Goal: Information Seeking & Learning: Find specific page/section

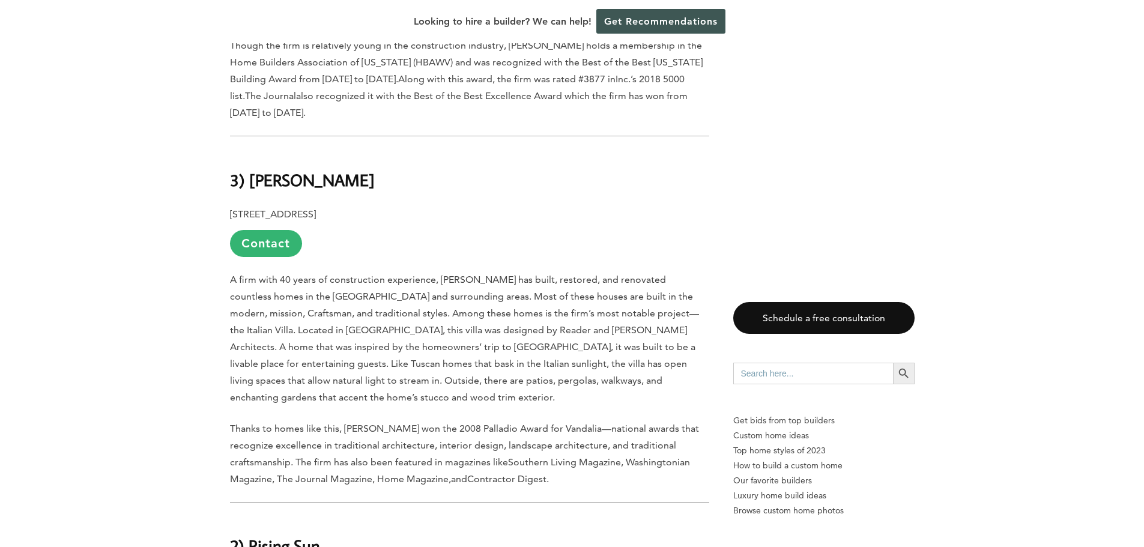
scroll to position [1987, 0]
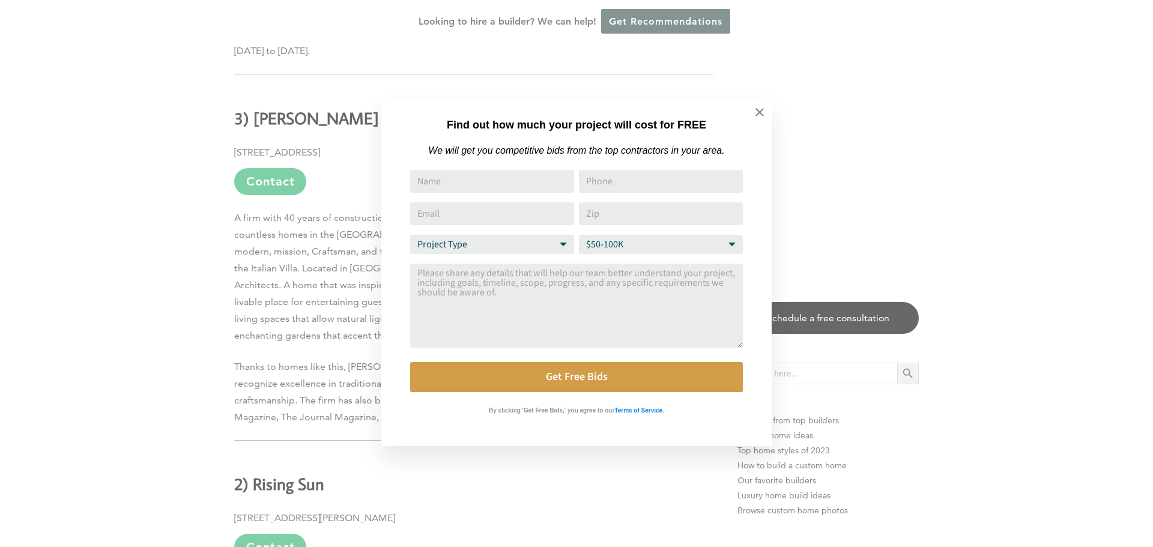
click at [1137, 271] on html "Cookies at Home Builder Digest To provide the best experience on this website, …" at bounding box center [576, 308] width 1153 height 4590
click at [761, 114] on icon at bounding box center [759, 112] width 8 height 8
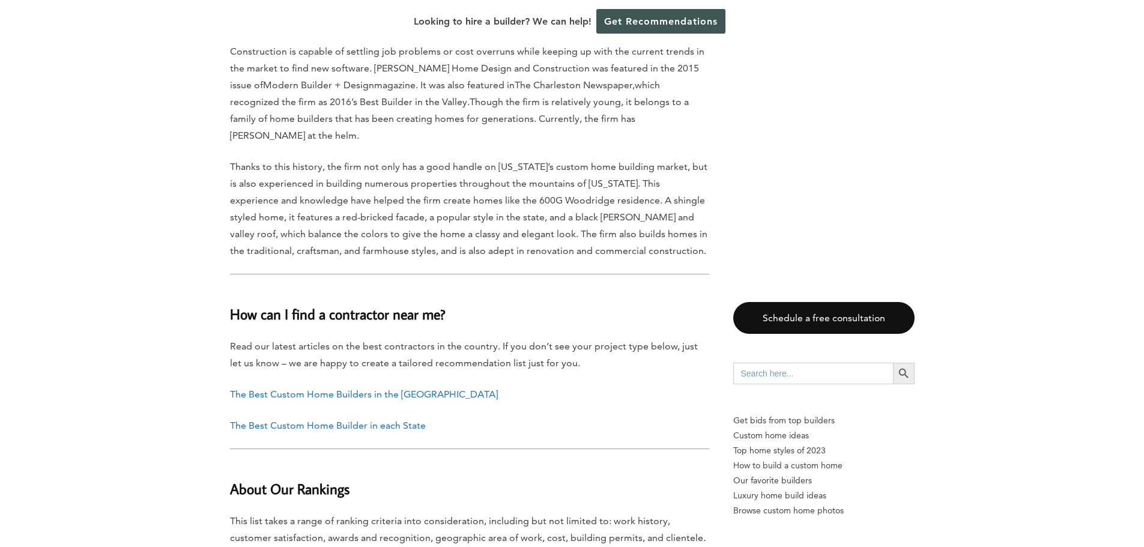
scroll to position [2942, 0]
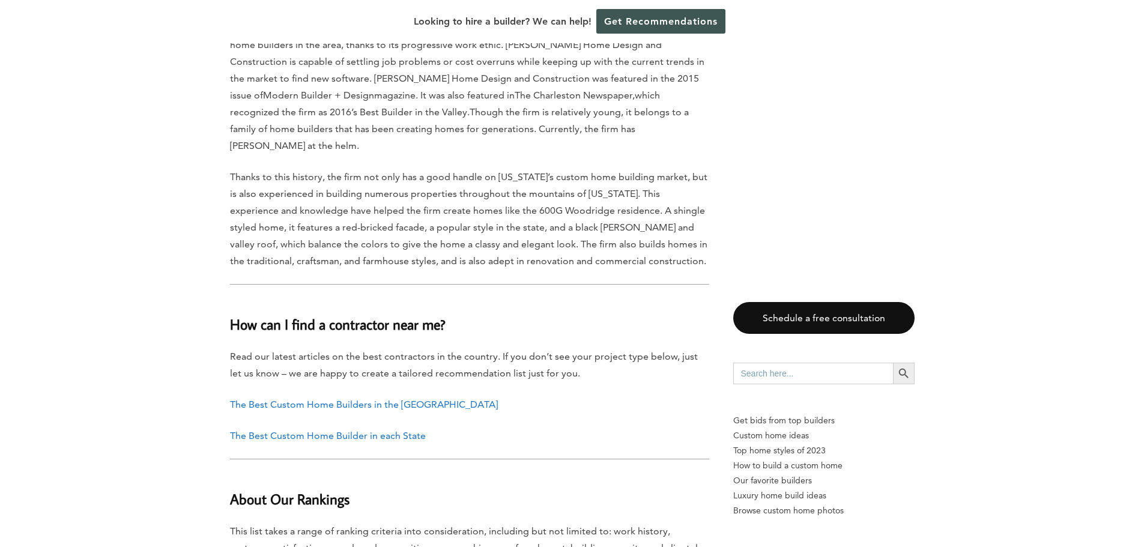
click at [319, 430] on link "The Best Custom Home Builder in each State" at bounding box center [328, 435] width 196 height 11
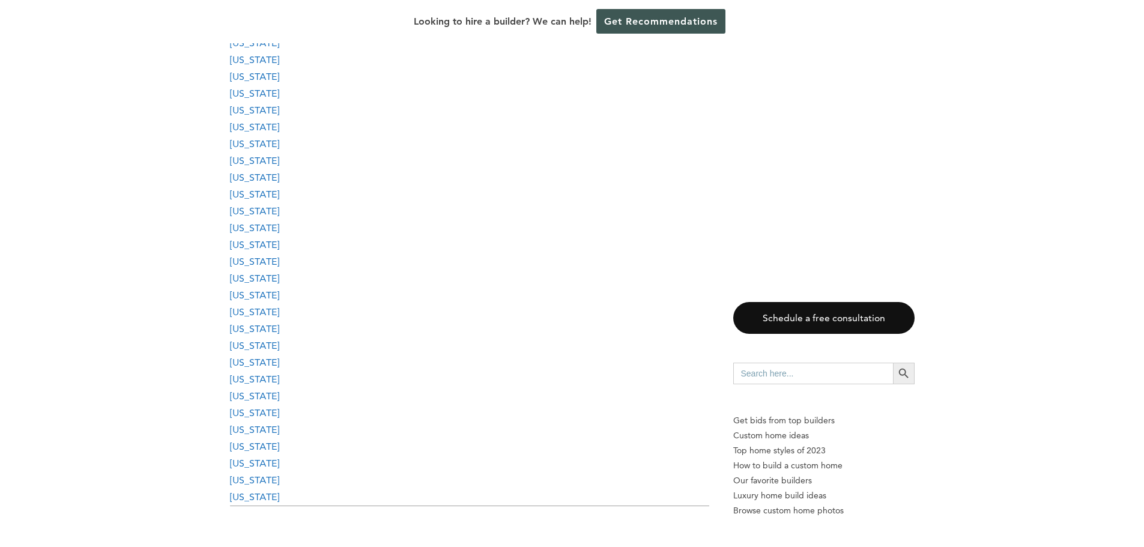
scroll to position [1773, 0]
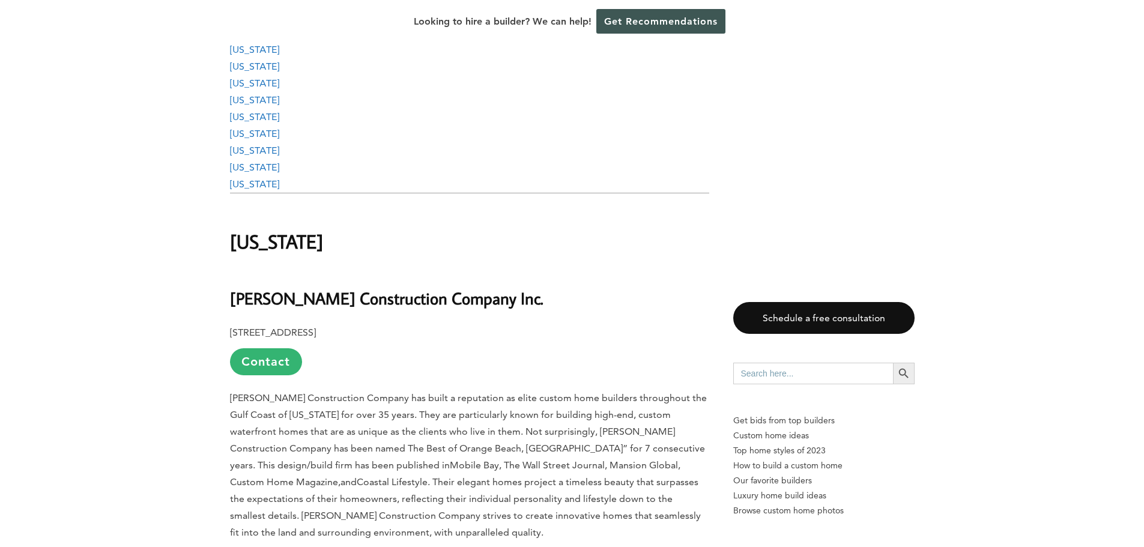
click at [253, 147] on link "[US_STATE]" at bounding box center [254, 150] width 49 height 11
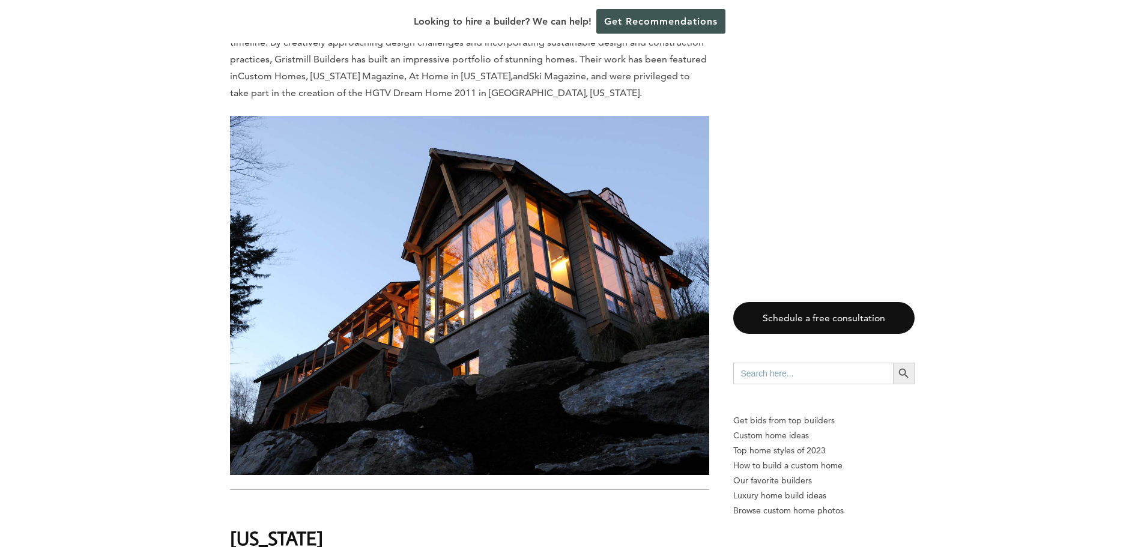
scroll to position [38149, 0]
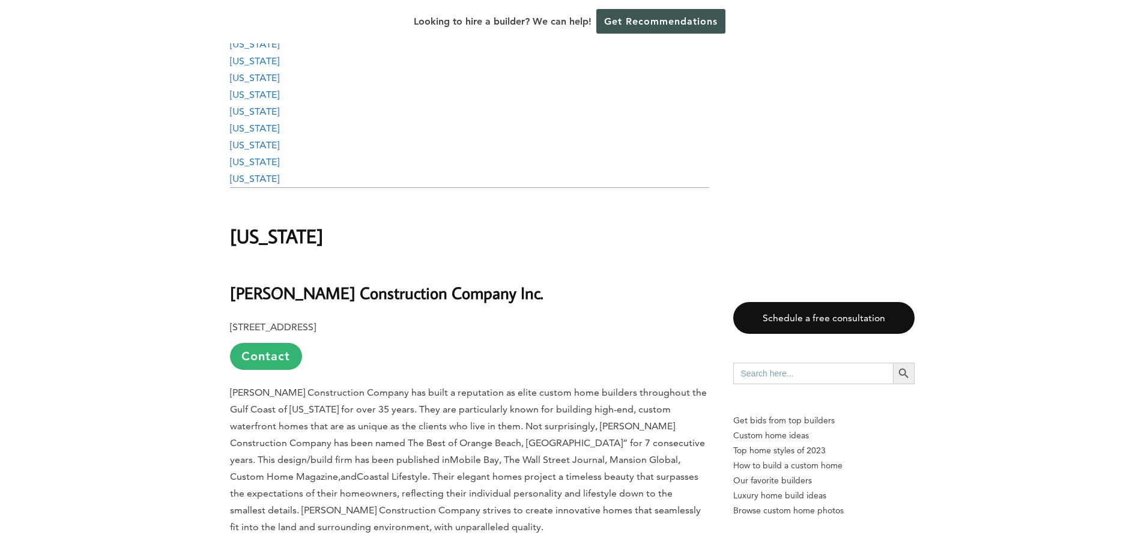
scroll to position [1773, 0]
